Goal: Information Seeking & Learning: Learn about a topic

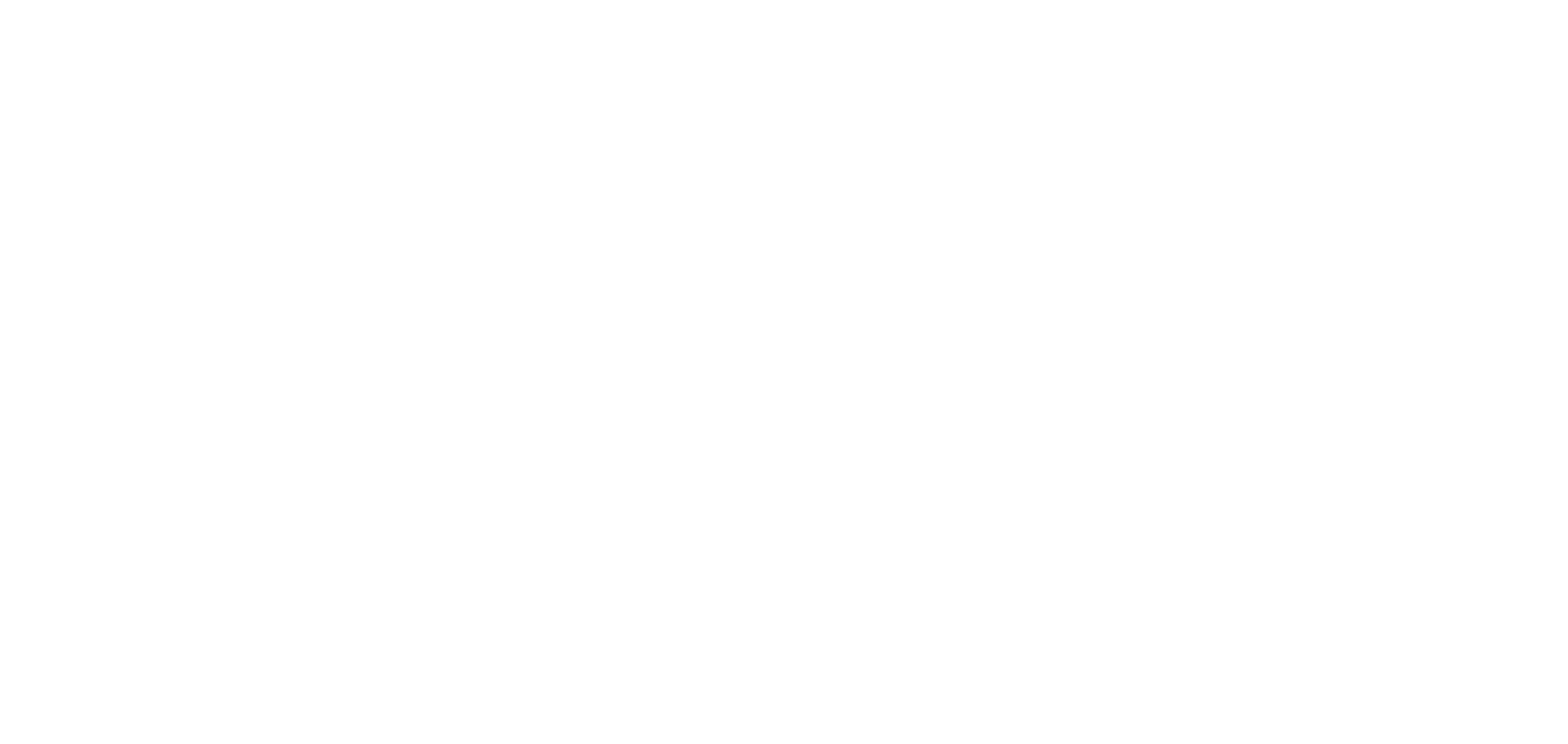
select select "*"
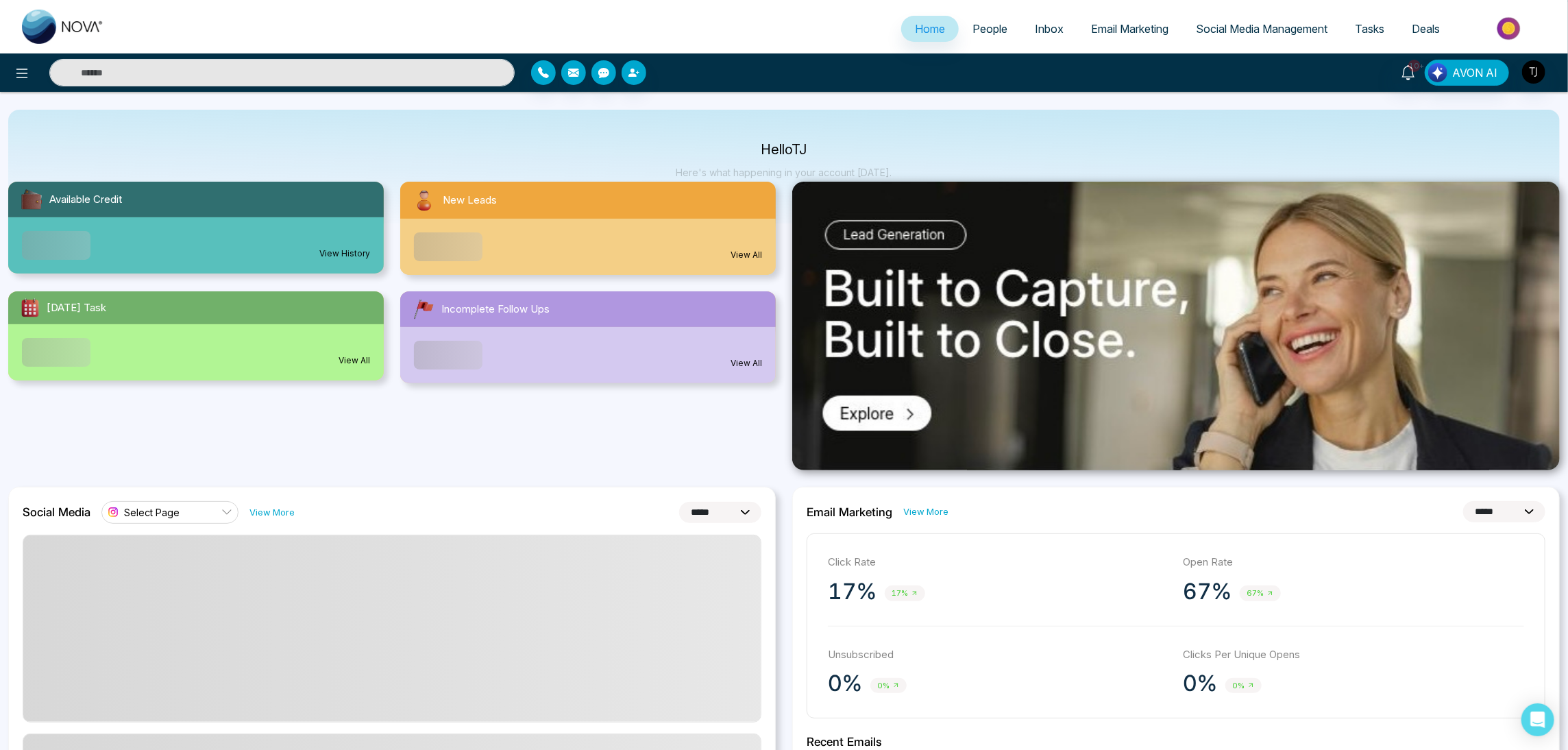
scroll to position [103, 0]
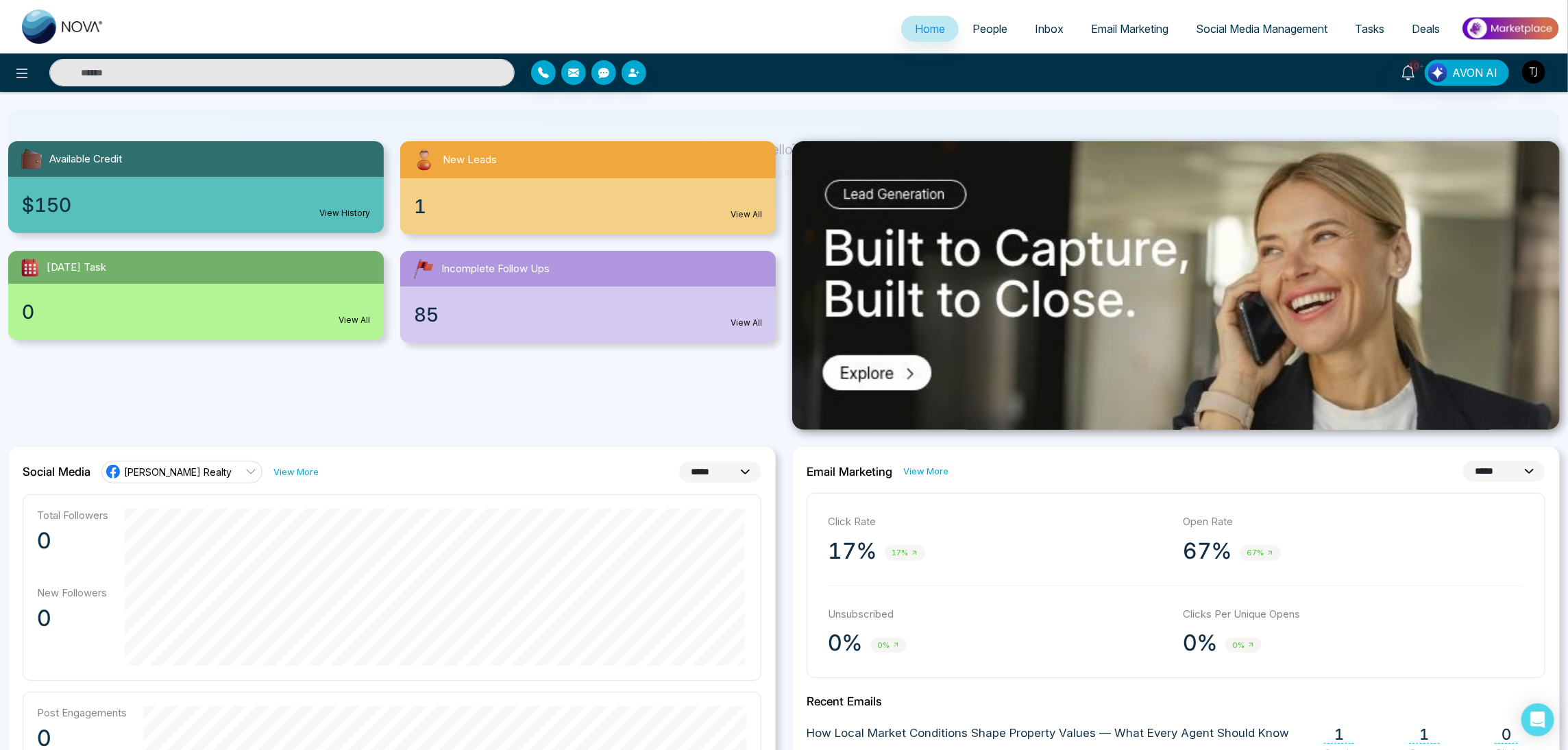
click at [1118, 26] on span "Email Marketing" at bounding box center [1130, 28] width 77 height 13
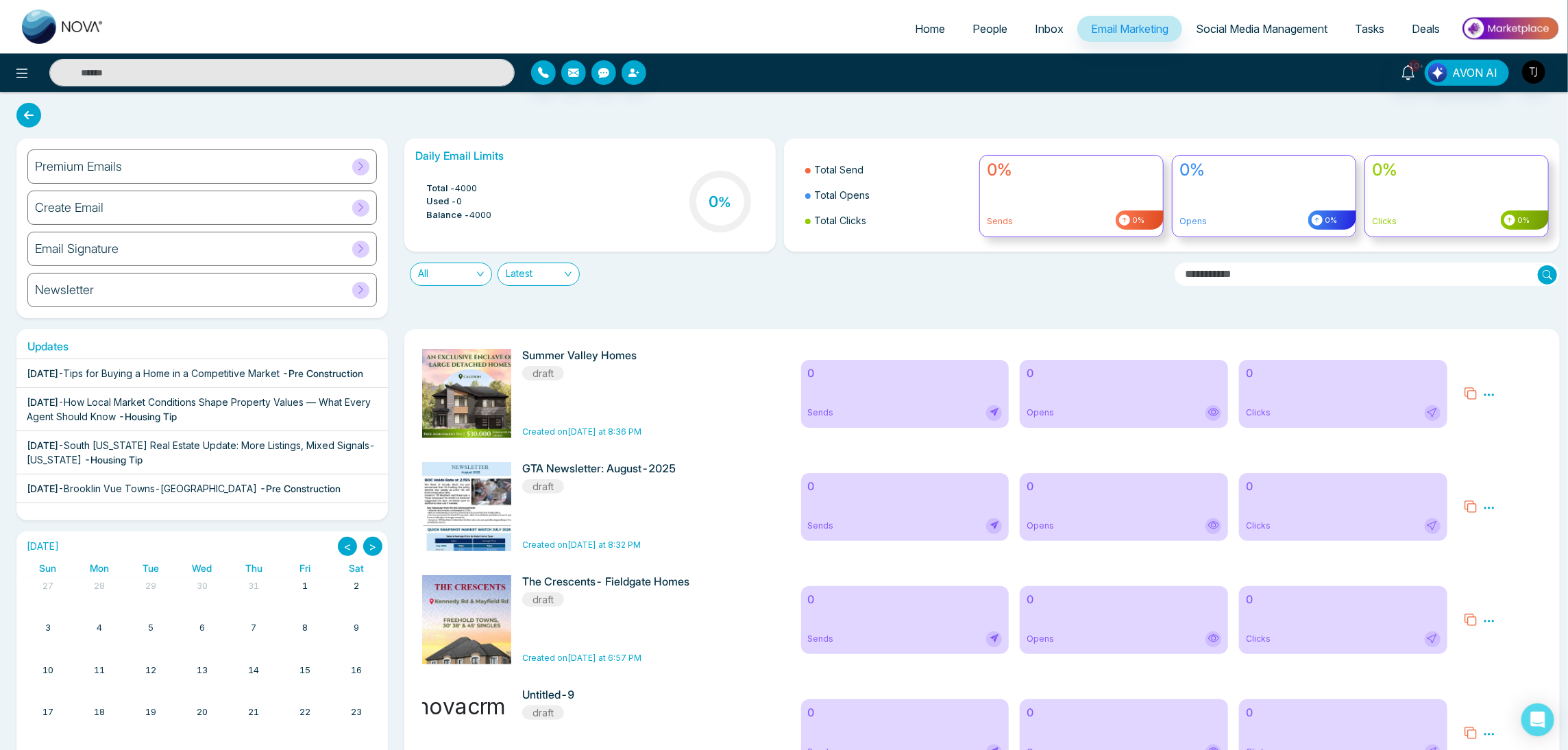
click at [104, 414] on span "How Local Market Conditions Shape Property Values — What Every Agent Should Know" at bounding box center [198, 409] width 344 height 26
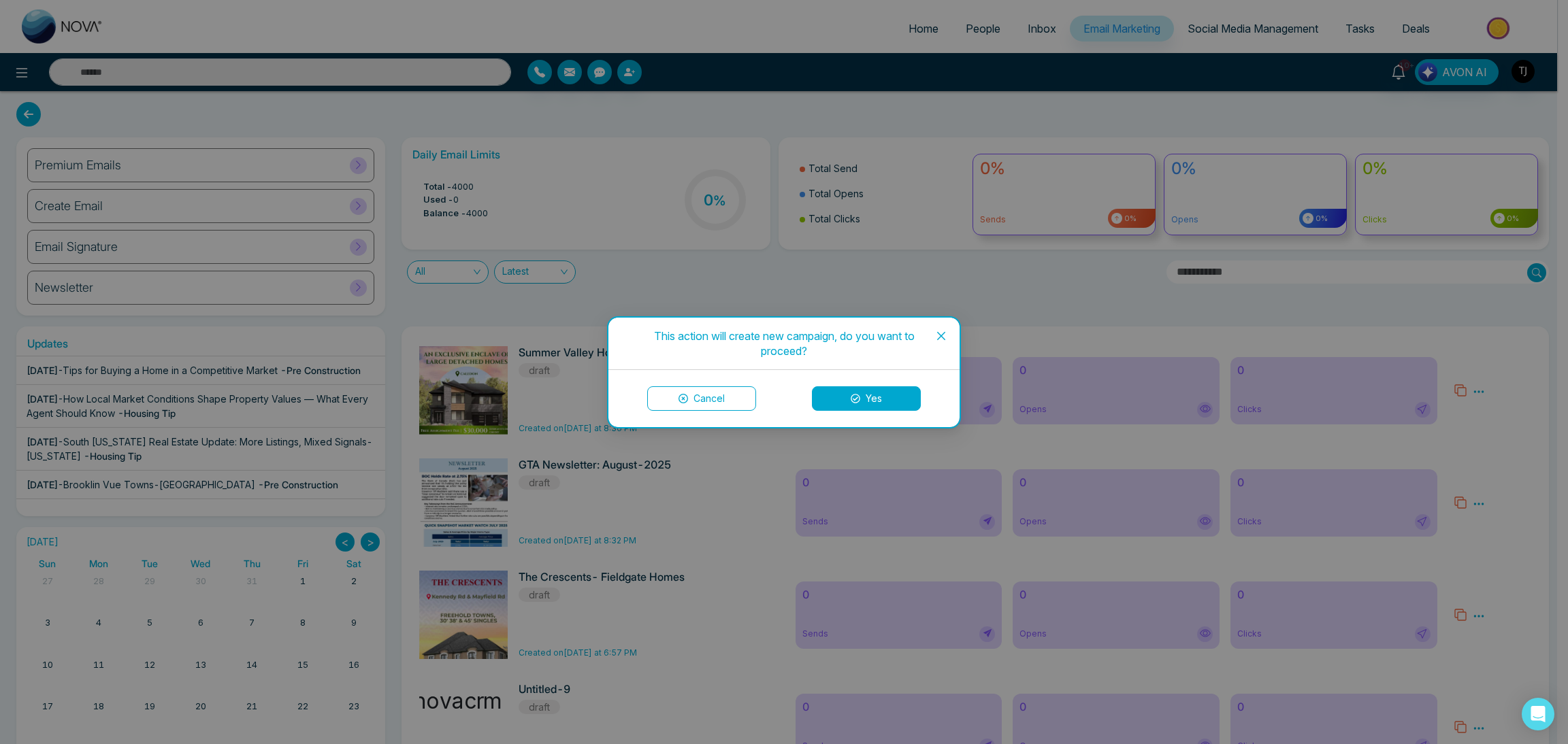
click at [942, 334] on icon "close" at bounding box center [941, 336] width 8 height 8
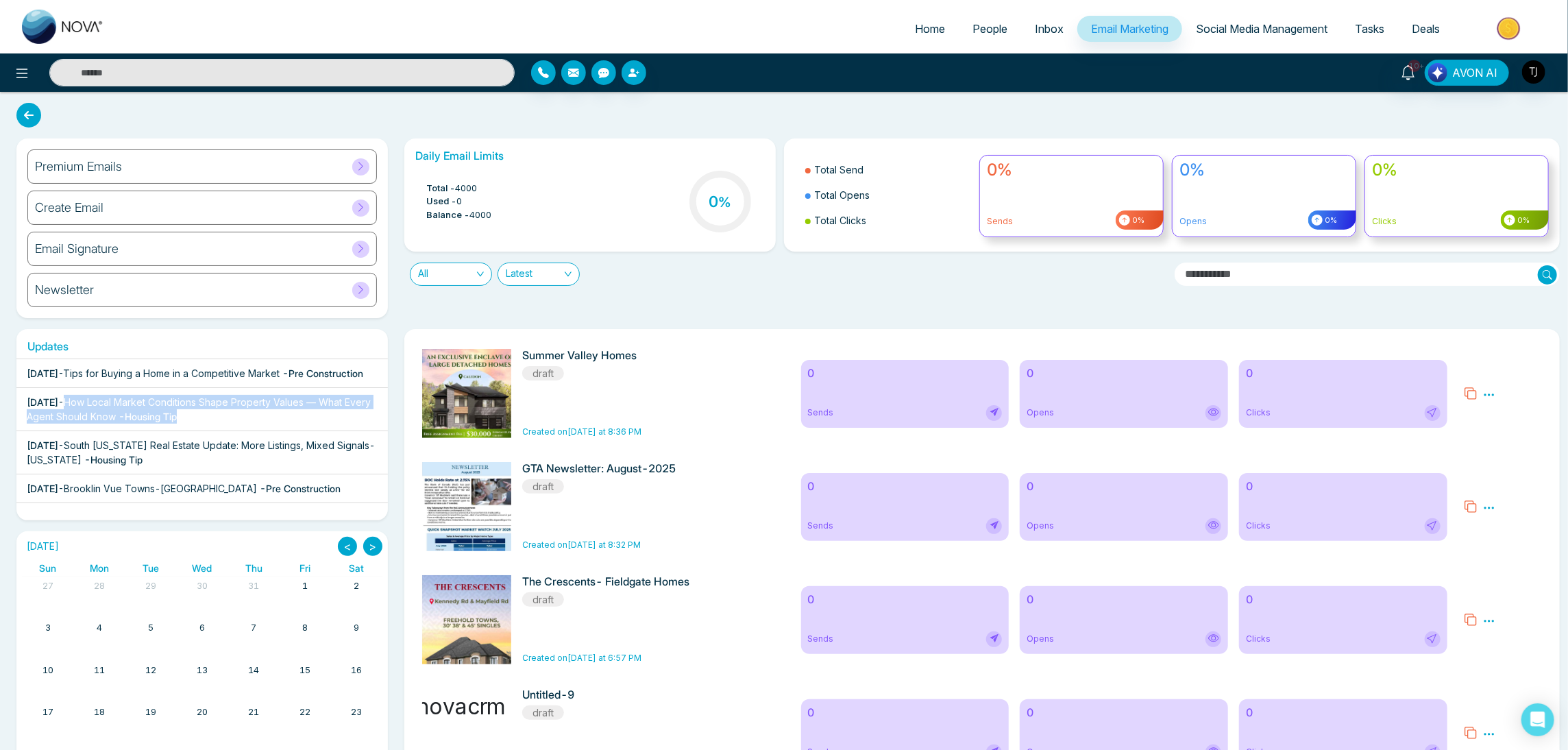
drag, startPoint x: 249, startPoint y: 431, endPoint x: 99, endPoint y: 415, distance: 150.9
click at [99, 415] on div "[DATE] - How Local Market Conditions Shape Property Values — What Every Agent S…" at bounding box center [202, 409] width 351 height 29
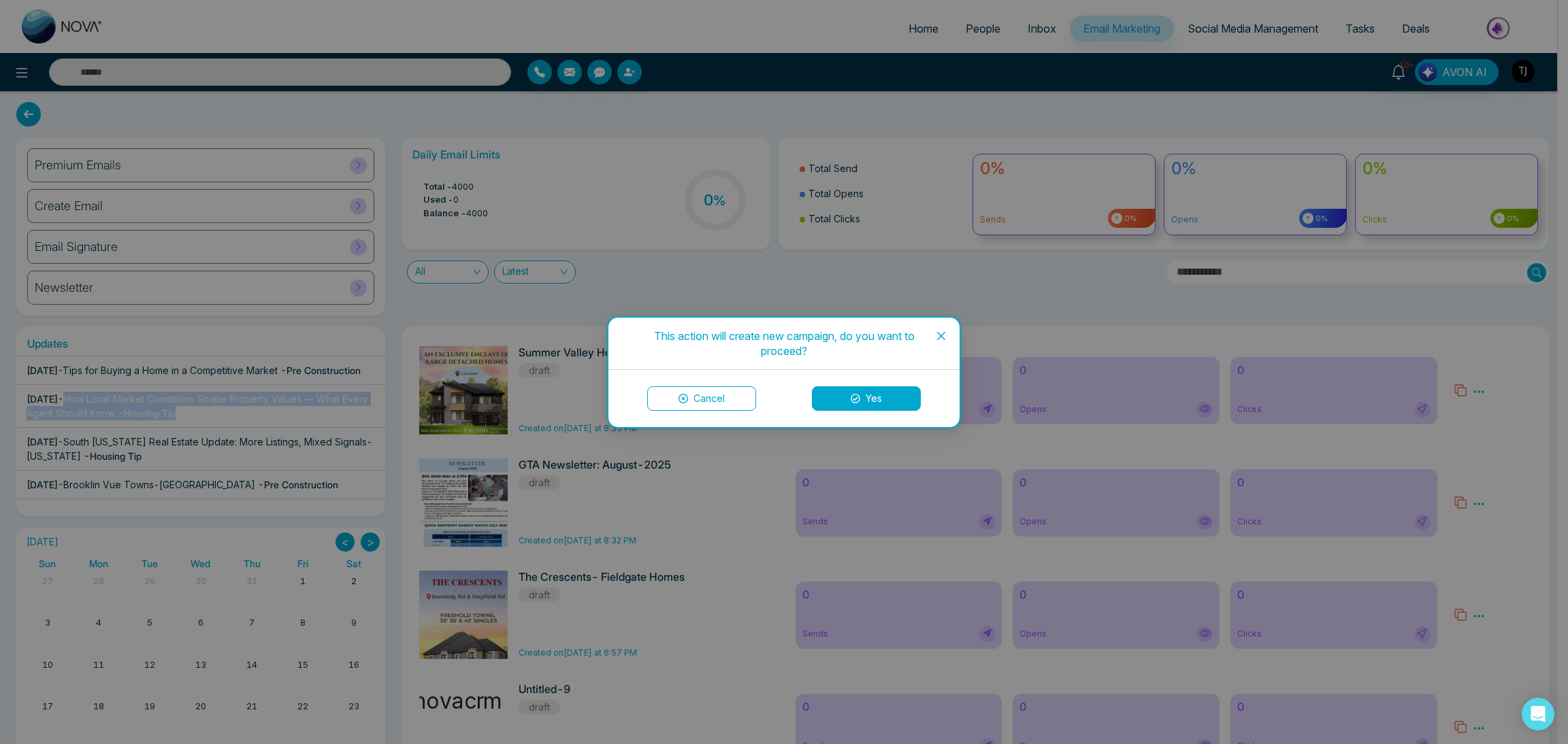
copy div "How Local Market Conditions Shape Property Values — What Every Agent Should Kno…"
click at [945, 338] on icon "close" at bounding box center [941, 336] width 11 height 11
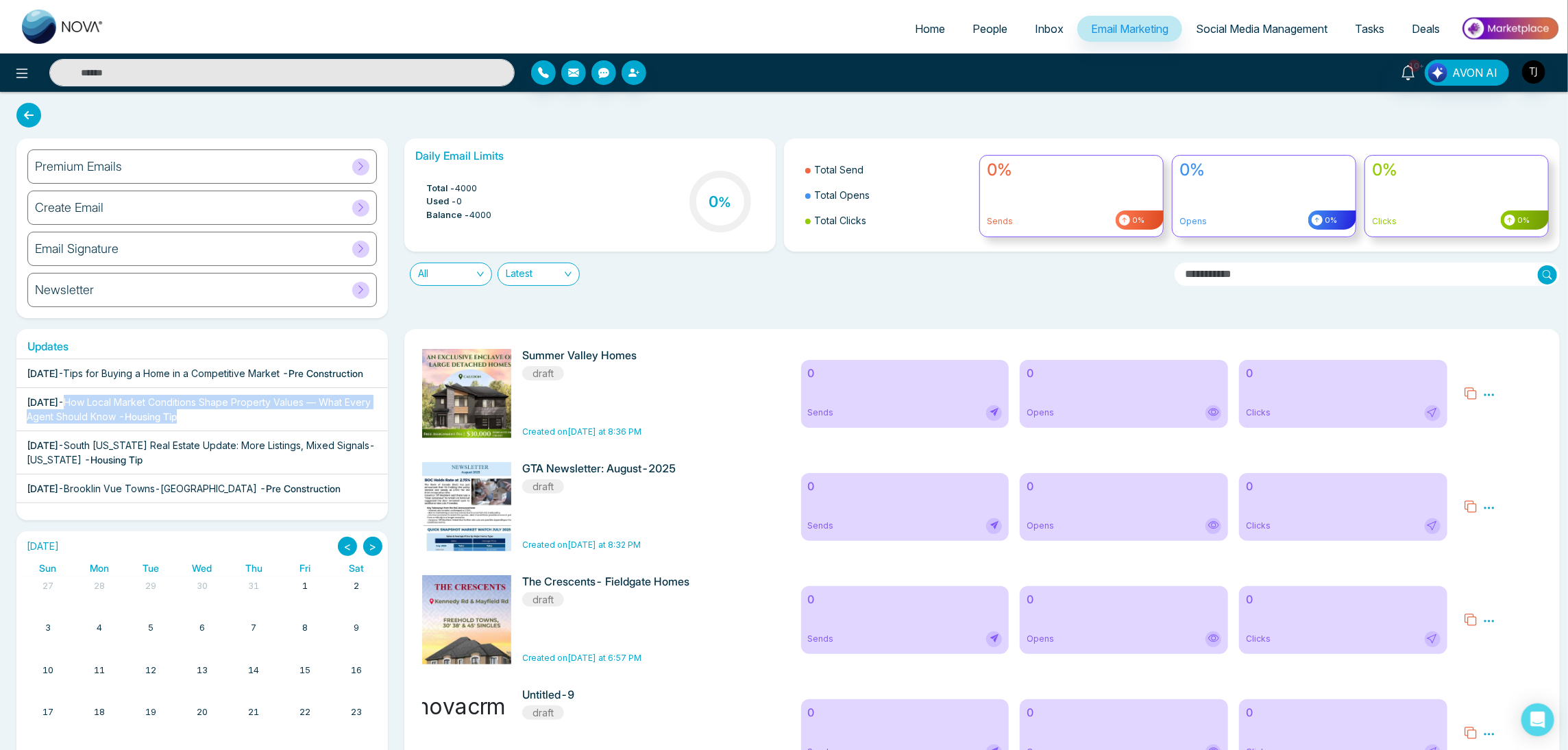
copy div "How Local Market Conditions Shape Property Values — What Every Agent Should Kno…"
